Goal: Task Accomplishment & Management: Manage account settings

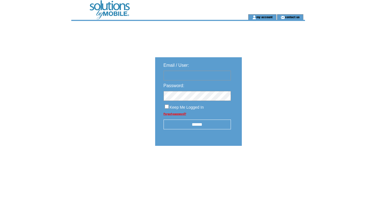
type input "********"
drag, startPoint x: 193, startPoint y: 124, endPoint x: 212, endPoint y: 114, distance: 21.2
click at [193, 123] on input "******" at bounding box center [196, 125] width 67 height 10
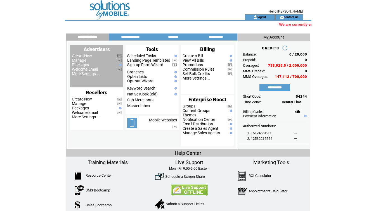
click at [82, 61] on link "Manage" at bounding box center [79, 60] width 14 height 4
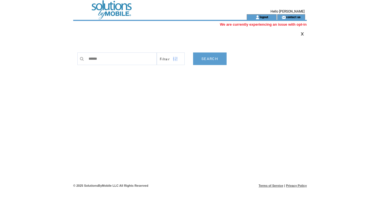
type input "*******"
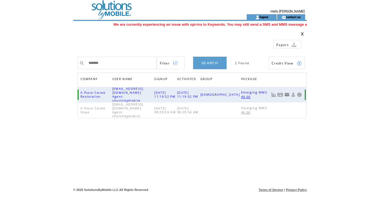
click at [283, 93] on link at bounding box center [280, 94] width 6 height 5
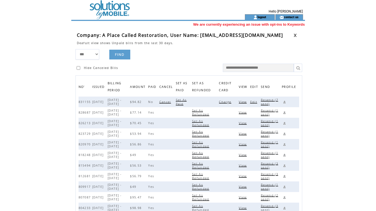
click at [245, 102] on span "View" at bounding box center [242, 102] width 9 height 4
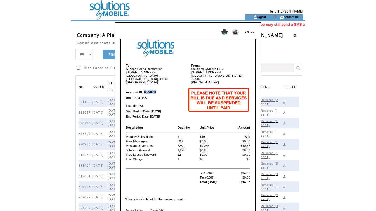
drag, startPoint x: 144, startPoint y: 89, endPoint x: 155, endPoint y: 89, distance: 11.2
click at [155, 90] on b "Account ID: 6526080" at bounding box center [141, 91] width 30 height 3
copy b "6526080"
drag, startPoint x: 137, startPoint y: 95, endPoint x: 147, endPoint y: 95, distance: 10.9
click at [147, 95] on td "Bill ID: 831155" at bounding box center [156, 97] width 61 height 5
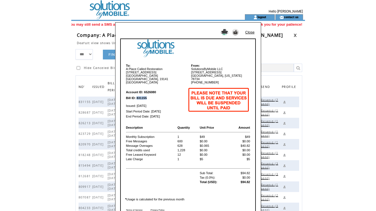
copy b "831155"
click at [248, 31] on link "Close" at bounding box center [249, 32] width 9 height 4
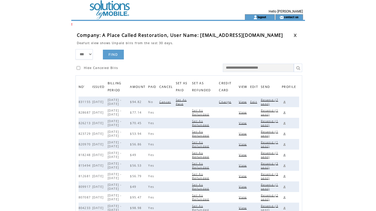
click at [187, 101] on span "Set As Paid" at bounding box center [181, 102] width 11 height 8
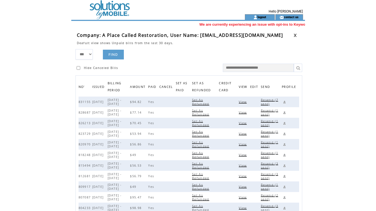
click at [271, 99] on span "Resend (7 sent)" at bounding box center [269, 102] width 17 height 8
click at [243, 104] on span "View" at bounding box center [242, 102] width 9 height 4
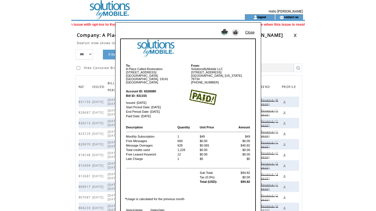
click at [23, 119] on div "Close To: A Place Called Restoration 5946 Ogontz Avenue Philadelphia PA, 19141 …" at bounding box center [188, 105] width 376 height 211
click at [212, 49] on img at bounding box center [188, 48] width 134 height 18
click at [253, 31] on link "Close" at bounding box center [249, 32] width 9 height 4
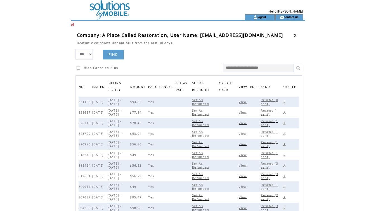
click at [296, 35] on link at bounding box center [294, 36] width 3 height 4
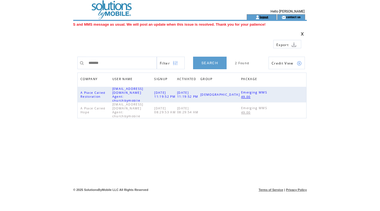
click at [263, 17] on link "logout" at bounding box center [263, 17] width 9 height 4
